Goal: Navigation & Orientation: Find specific page/section

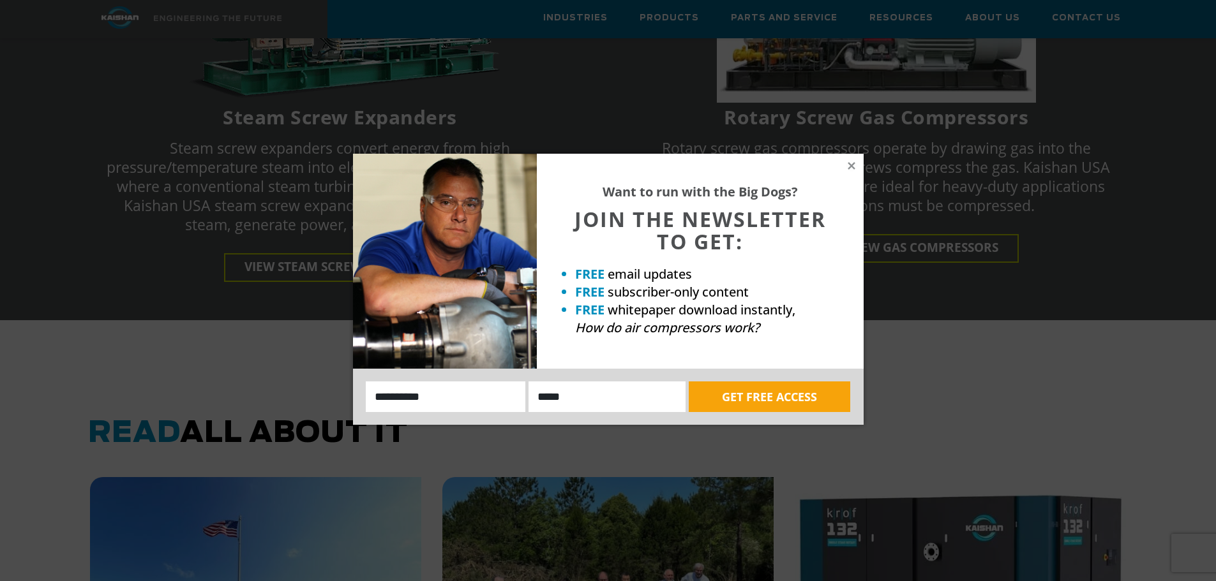
scroll to position [2744, 0]
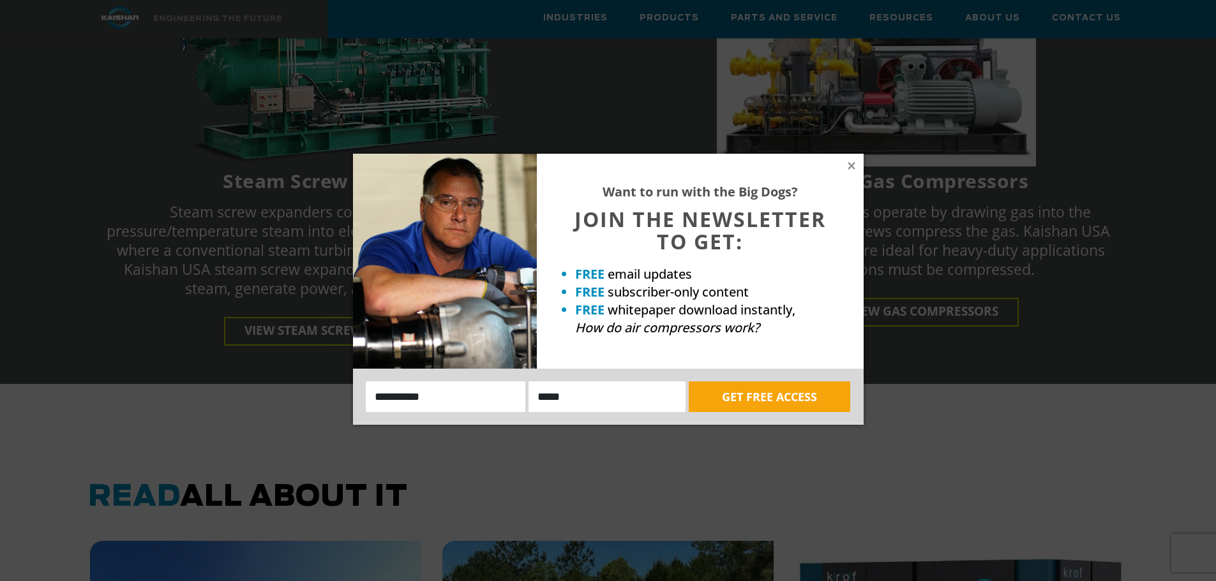
click at [844, 162] on div "Want to run with the Big Dogs? JOIN THE NEWSLETTER TO GET: FREE email updates F…" at bounding box center [700, 261] width 327 height 215
click at [850, 160] on div "Want to run with the Big Dogs? JOIN THE NEWSLETTER TO GET: FREE email updates F…" at bounding box center [700, 261] width 327 height 215
click at [847, 167] on icon at bounding box center [850, 165] width 11 height 11
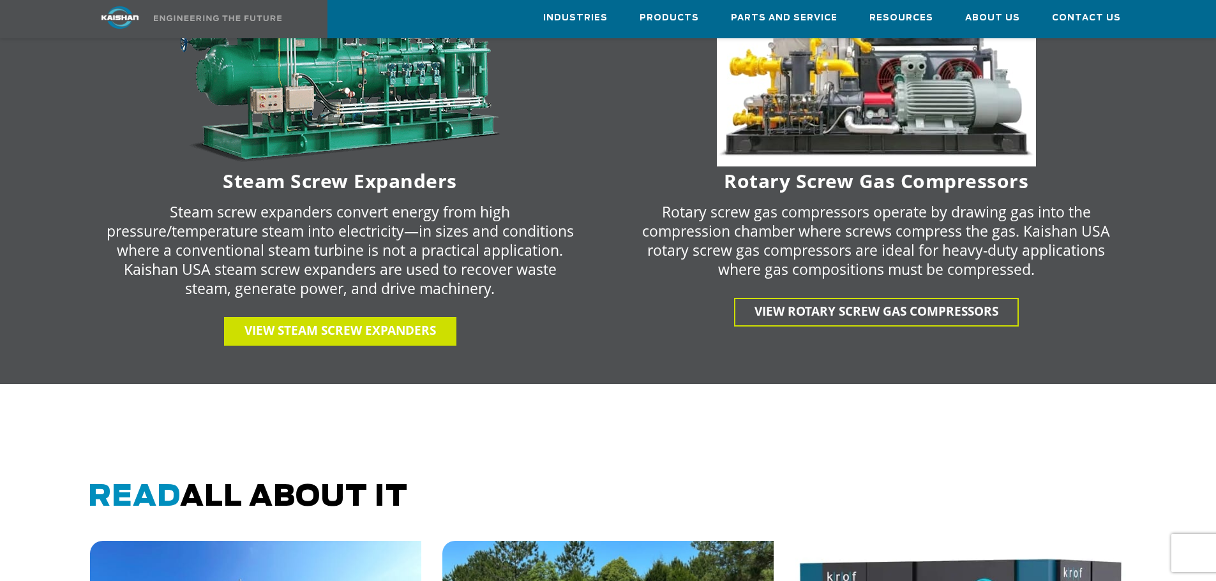
click at [326, 322] on span "View Steam Screw Expanders" at bounding box center [339, 330] width 191 height 17
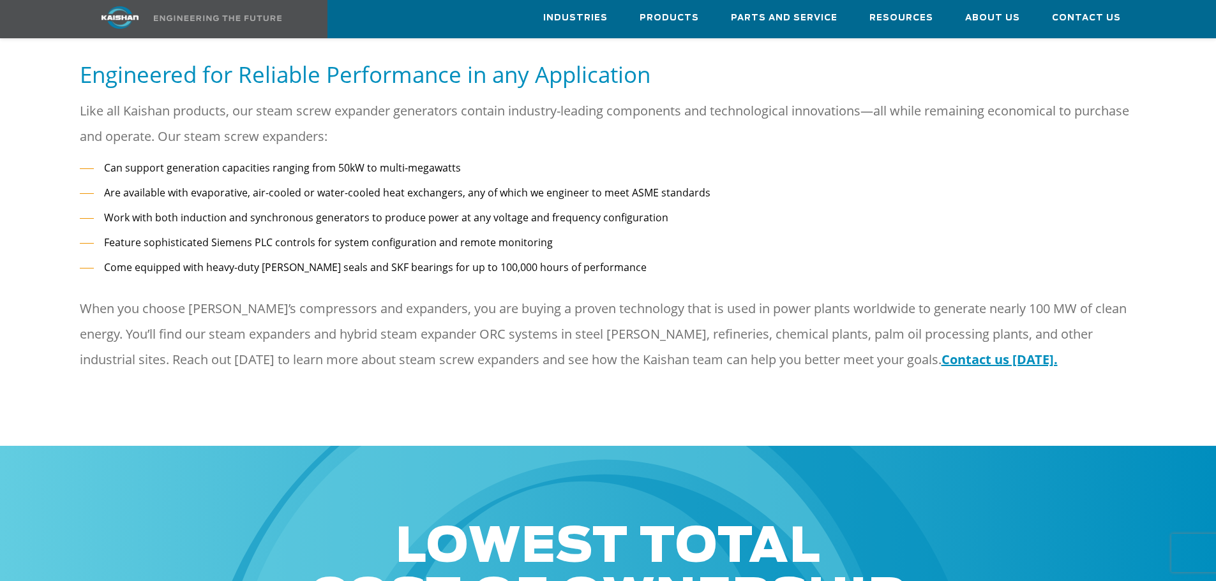
scroll to position [830, 0]
